Goal: Navigation & Orientation: Find specific page/section

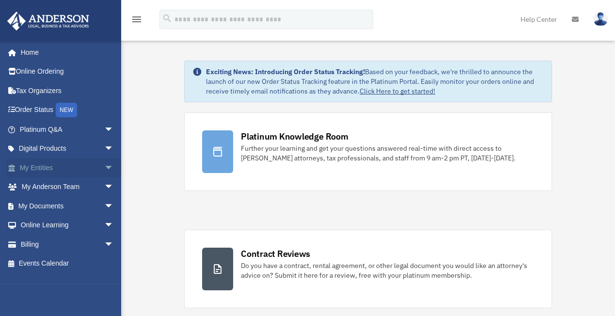
click at [104, 166] on span "arrow_drop_down" at bounding box center [113, 168] width 19 height 20
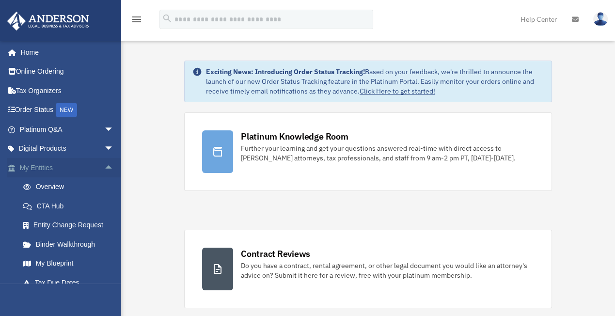
scroll to position [106, 0]
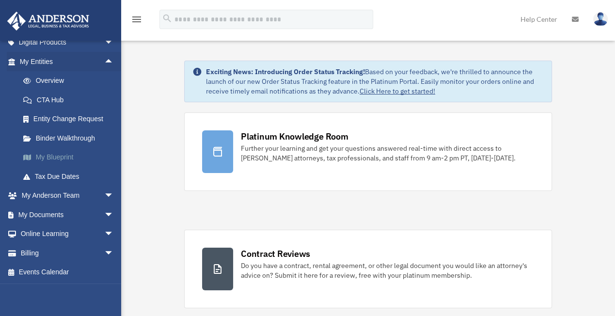
click at [51, 155] on link "My Blueprint" at bounding box center [71, 157] width 115 height 19
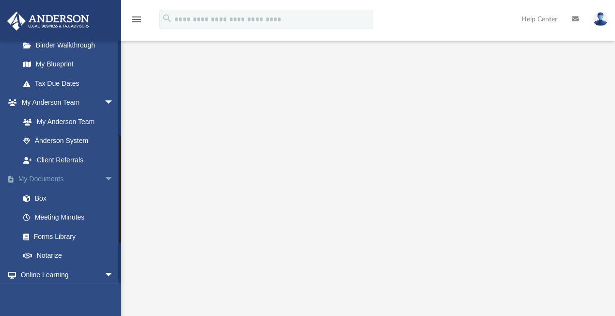
scroll to position [213, 0]
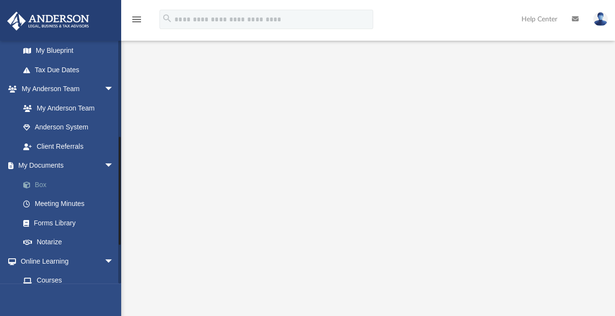
click at [40, 192] on link "Box" at bounding box center [71, 184] width 115 height 19
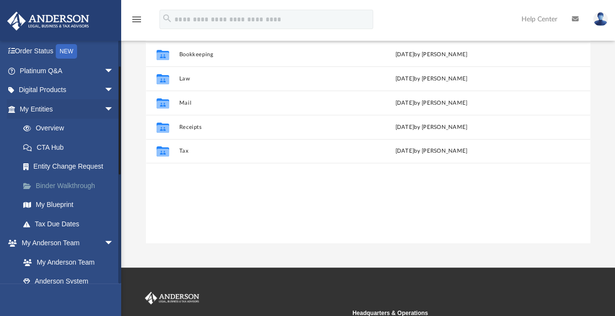
scroll to position [58, 0]
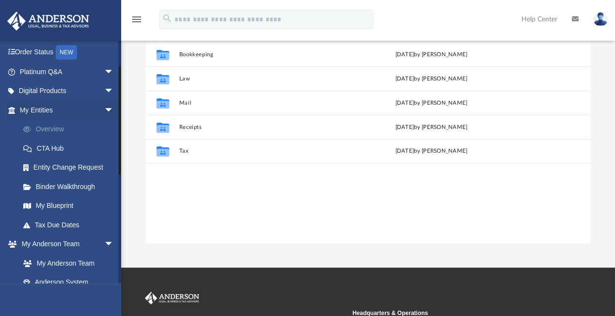
click at [58, 128] on link "Overview" at bounding box center [71, 129] width 115 height 19
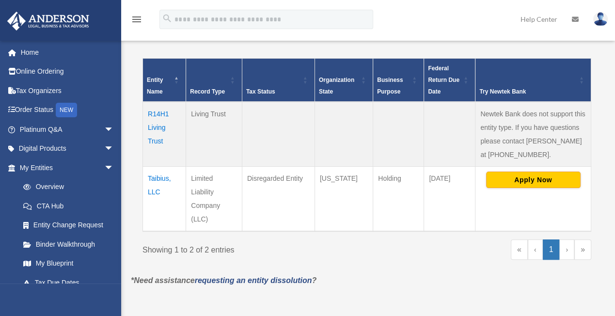
scroll to position [197, 0]
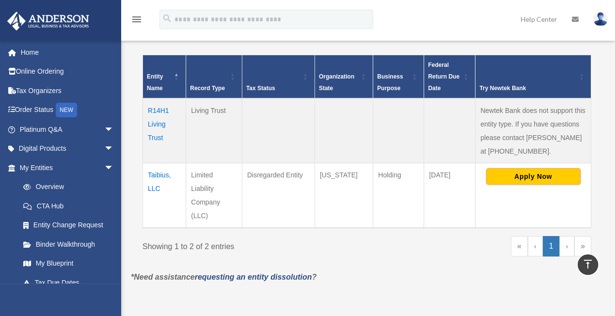
click at [157, 174] on td "Taibius, LLC" at bounding box center [164, 195] width 43 height 65
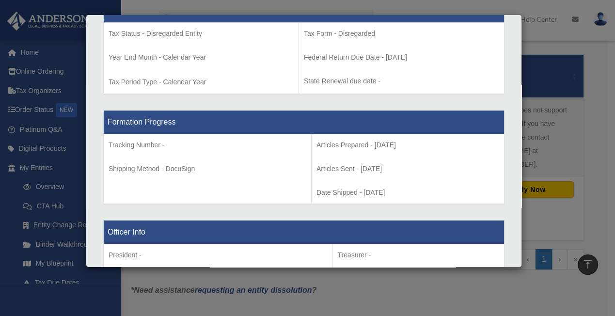
scroll to position [0, 0]
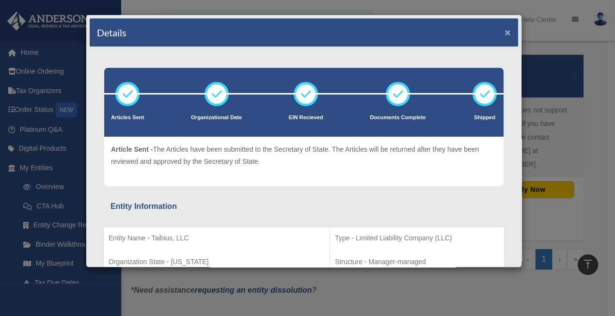
click at [504, 35] on button "×" at bounding box center [507, 32] width 6 height 10
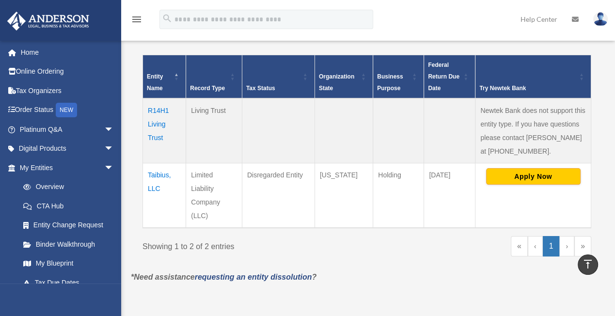
click at [156, 122] on td "R14H1 Living Trust" at bounding box center [164, 130] width 43 height 65
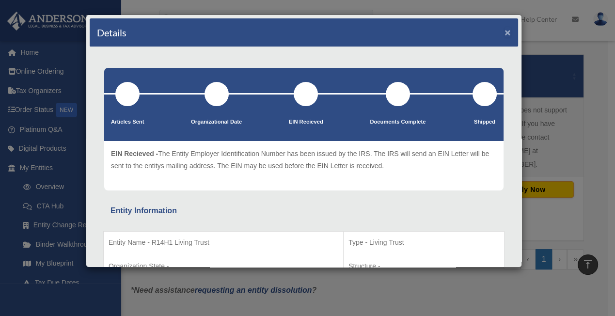
click at [504, 31] on button "×" at bounding box center [507, 32] width 6 height 10
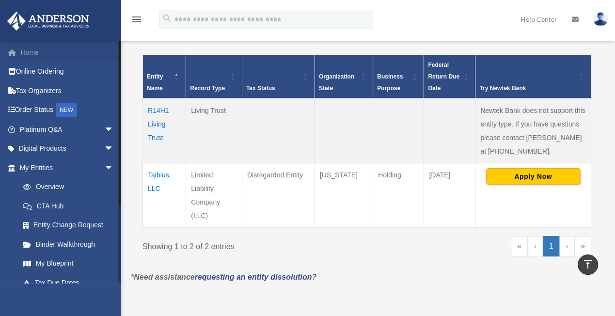
click at [37, 54] on link "Home" at bounding box center [68, 52] width 122 height 19
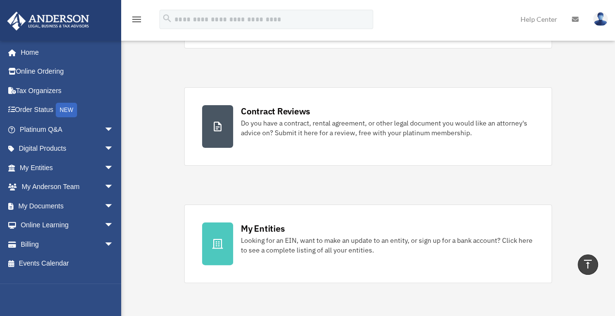
scroll to position [132, 0]
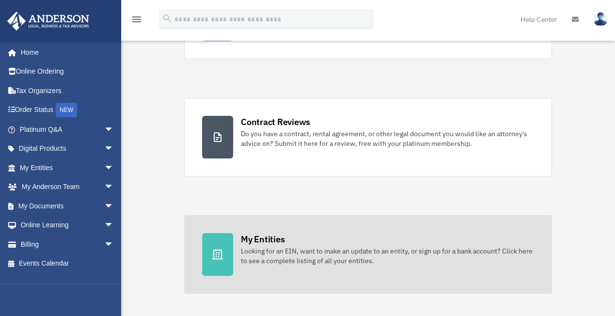
click at [216, 267] on div at bounding box center [217, 254] width 31 height 43
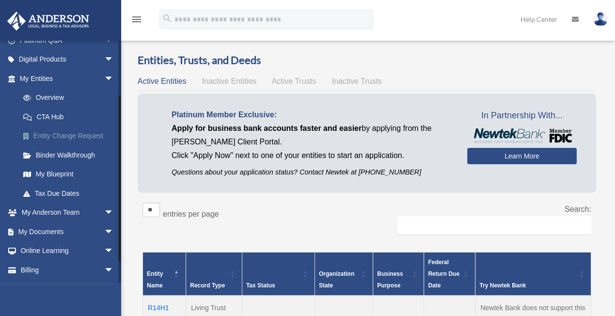
scroll to position [89, 0]
click at [50, 95] on link "Overview" at bounding box center [71, 97] width 115 height 19
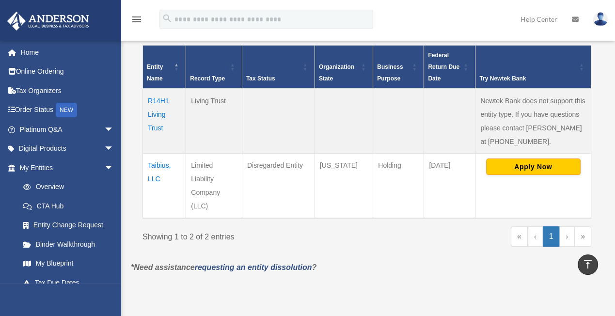
scroll to position [206, 0]
